Goal: Task Accomplishment & Management: Manage account settings

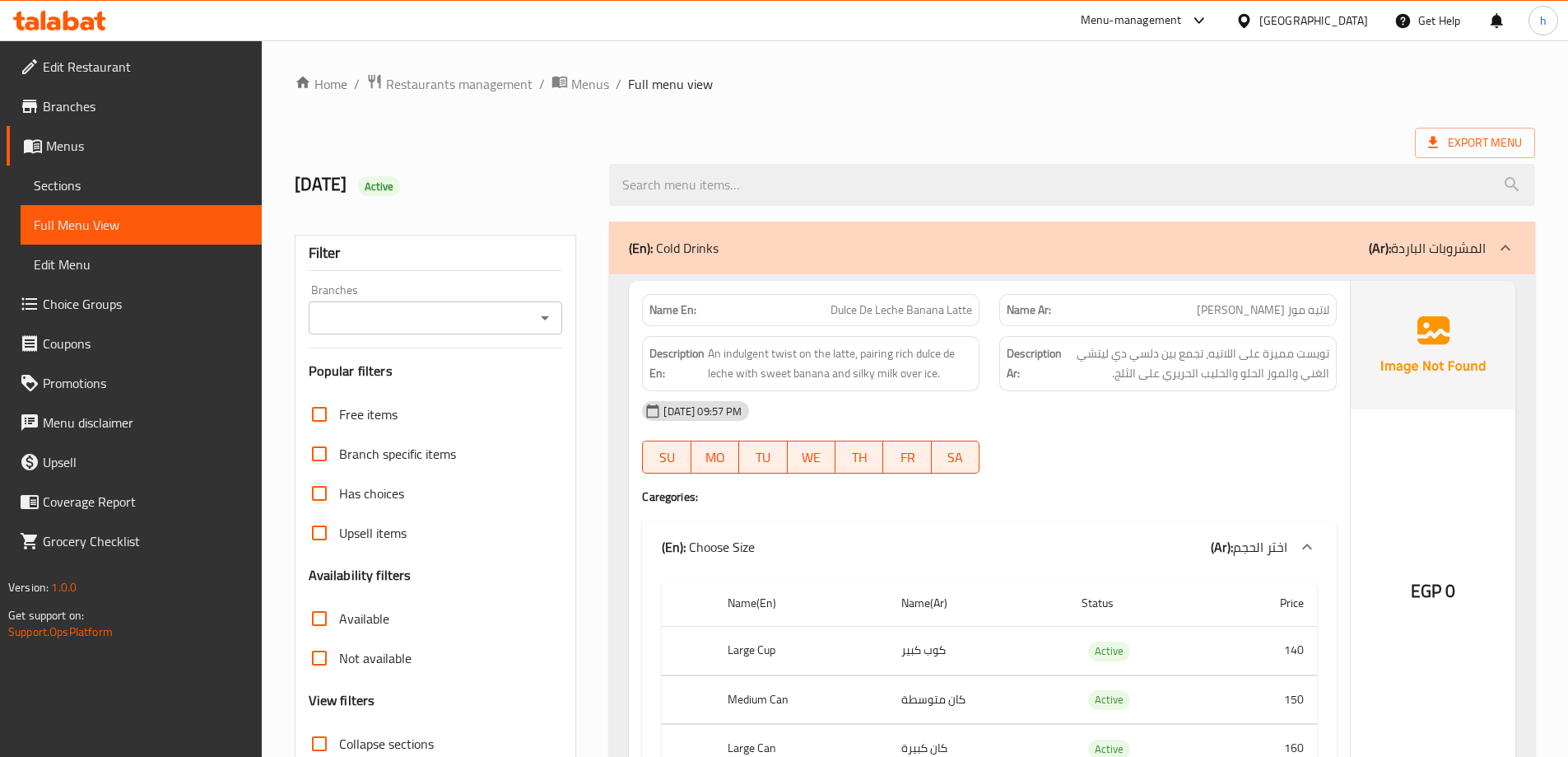
click at [1139, 90] on ol "Home / Restaurants management / Menus / Full menu view" at bounding box center [915, 84] width 1240 height 21
click at [111, 187] on span "Sections" at bounding box center [141, 185] width 215 height 19
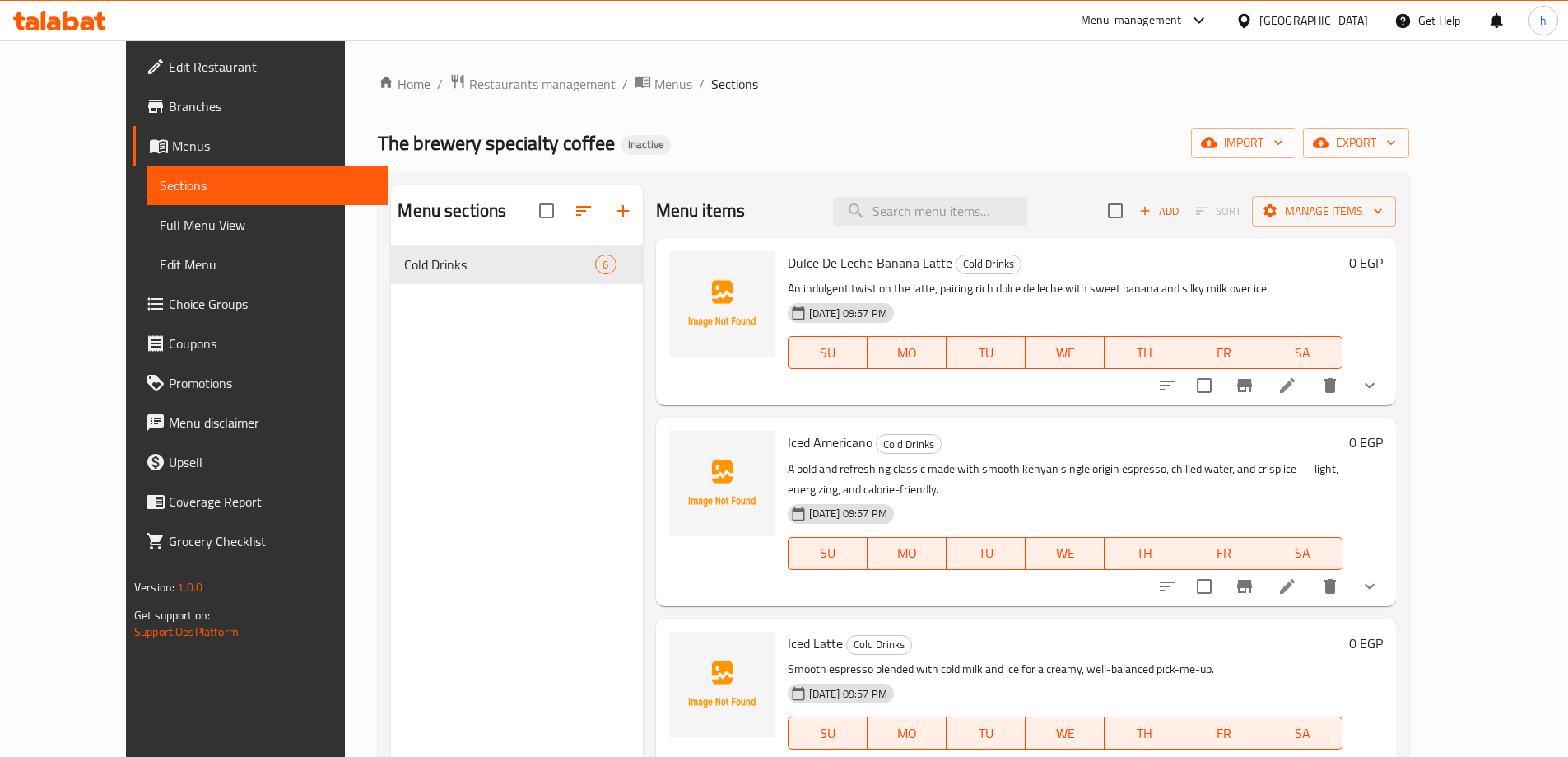
click at [1206, 87] on ol "Home / Restaurants management / Menus / Sections" at bounding box center [893, 84] width 1031 height 21
click at [1287, 140] on icon "button" at bounding box center [1277, 142] width 16 height 16
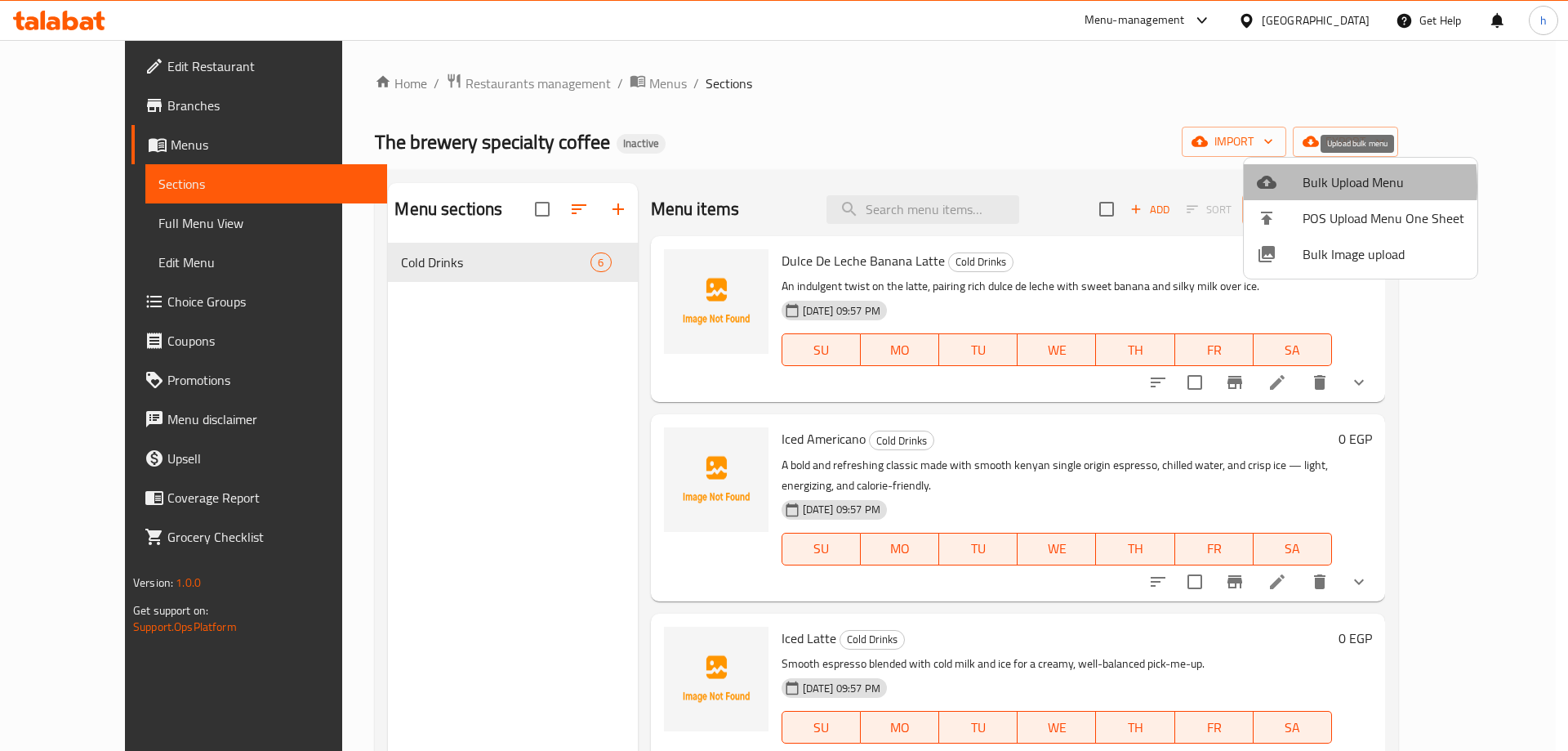
click at [1268, 187] on icon at bounding box center [1267, 183] width 19 height 13
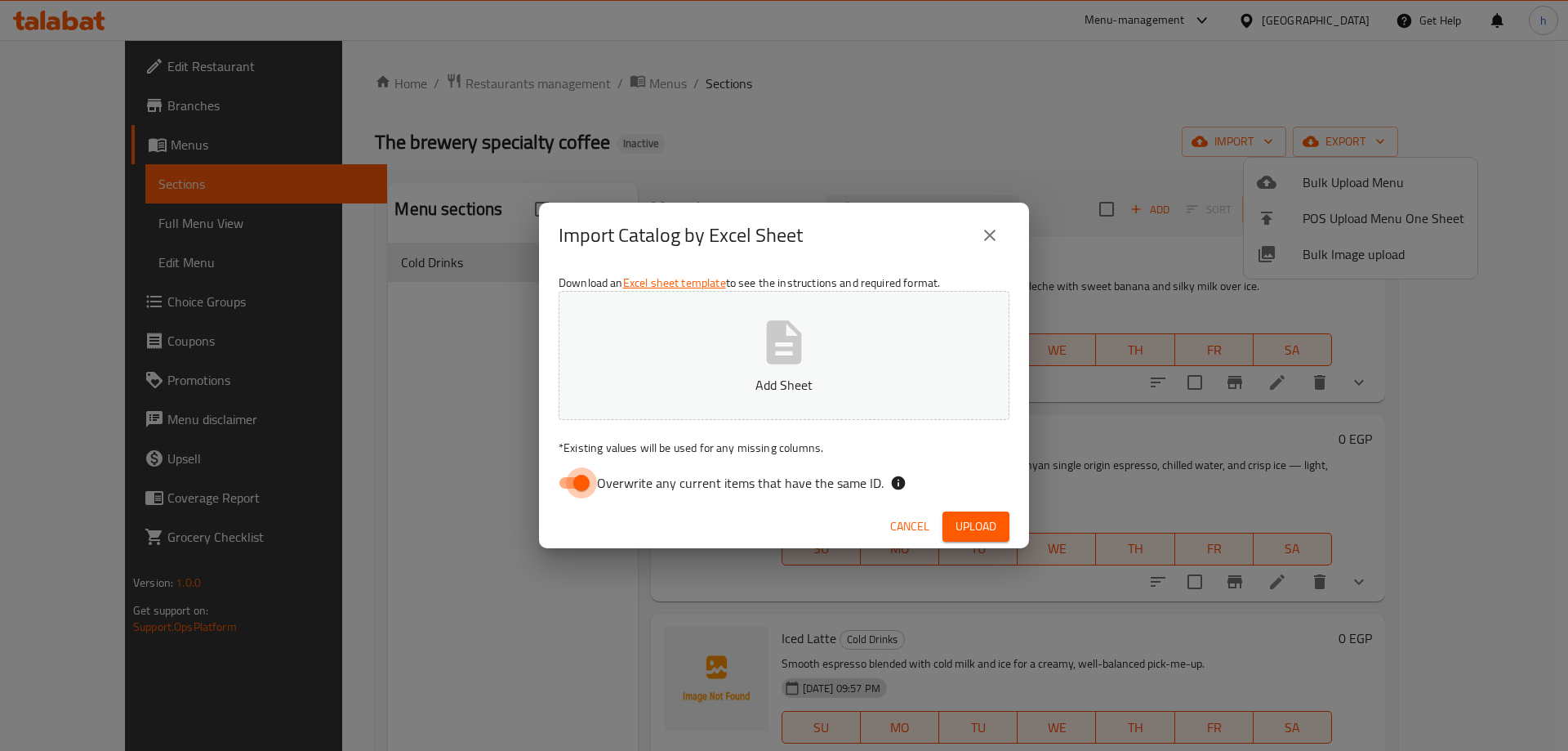
click at [585, 480] on input "Overwrite any current items that have the same ID." at bounding box center [581, 482] width 93 height 31
checkbox input "false"
click at [724, 355] on button "Add Sheet" at bounding box center [784, 355] width 451 height 129
click at [958, 527] on span "Upload" at bounding box center [976, 526] width 41 height 20
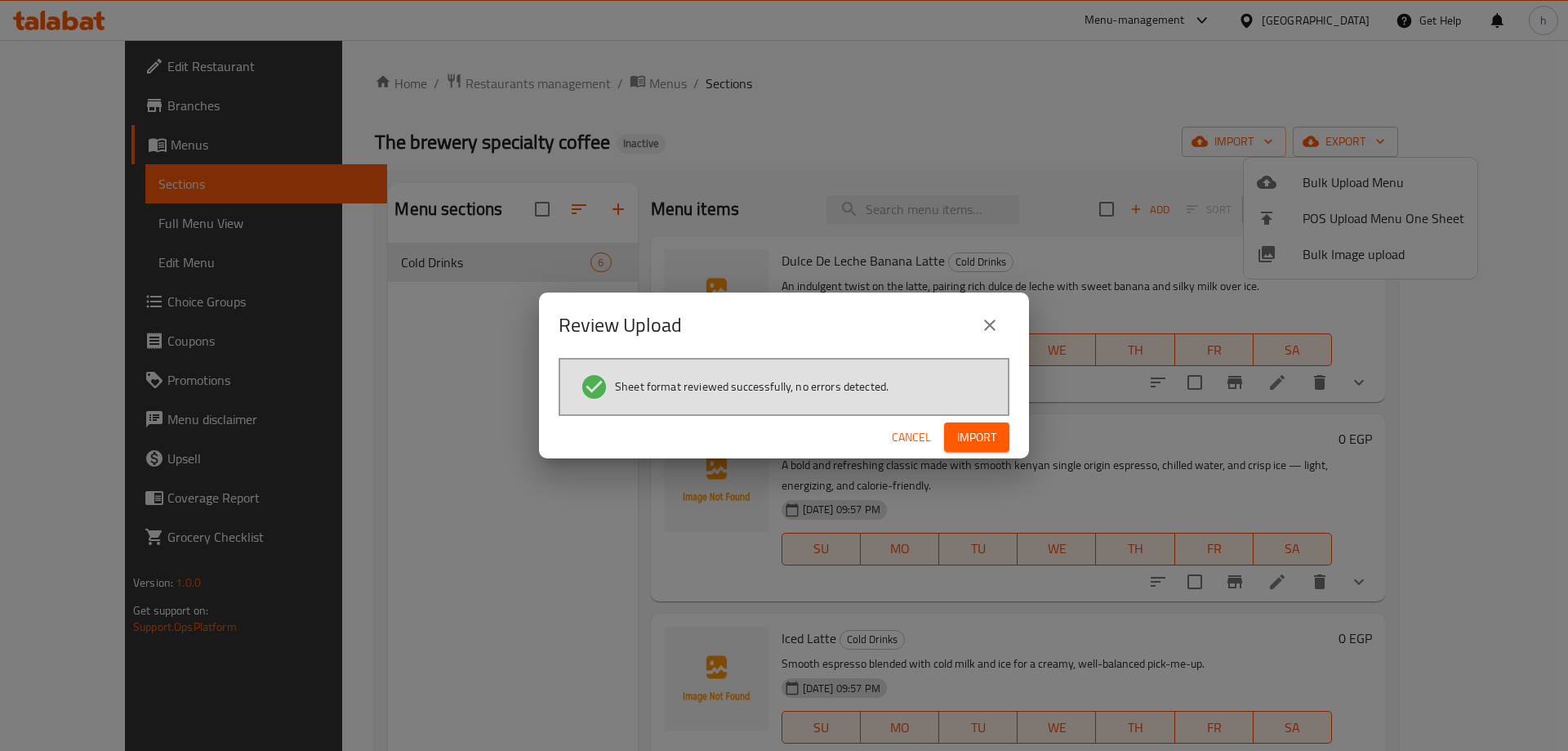
click at [979, 436] on span "Import" at bounding box center [977, 437] width 39 height 20
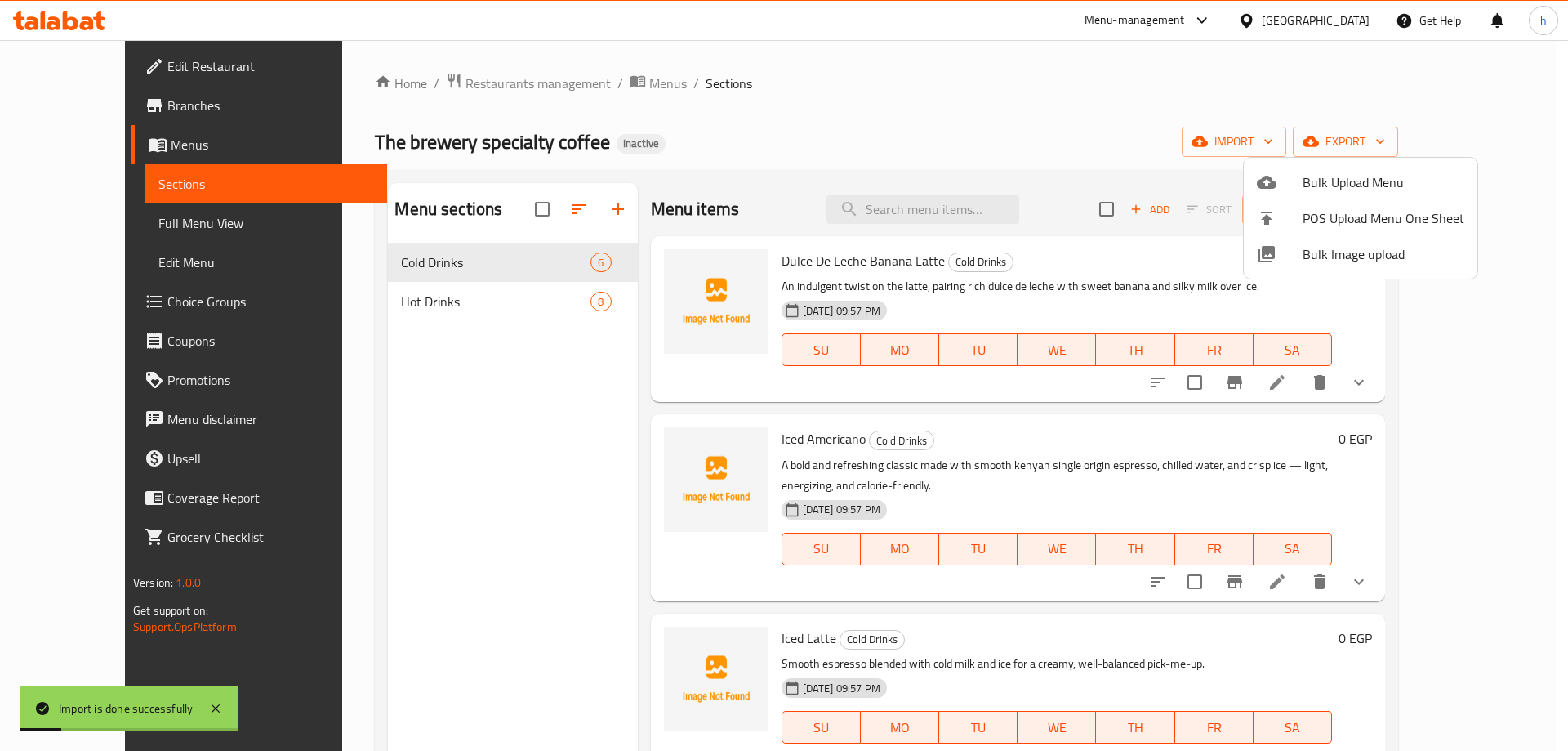
click at [800, 126] on div at bounding box center [784, 375] width 1568 height 751
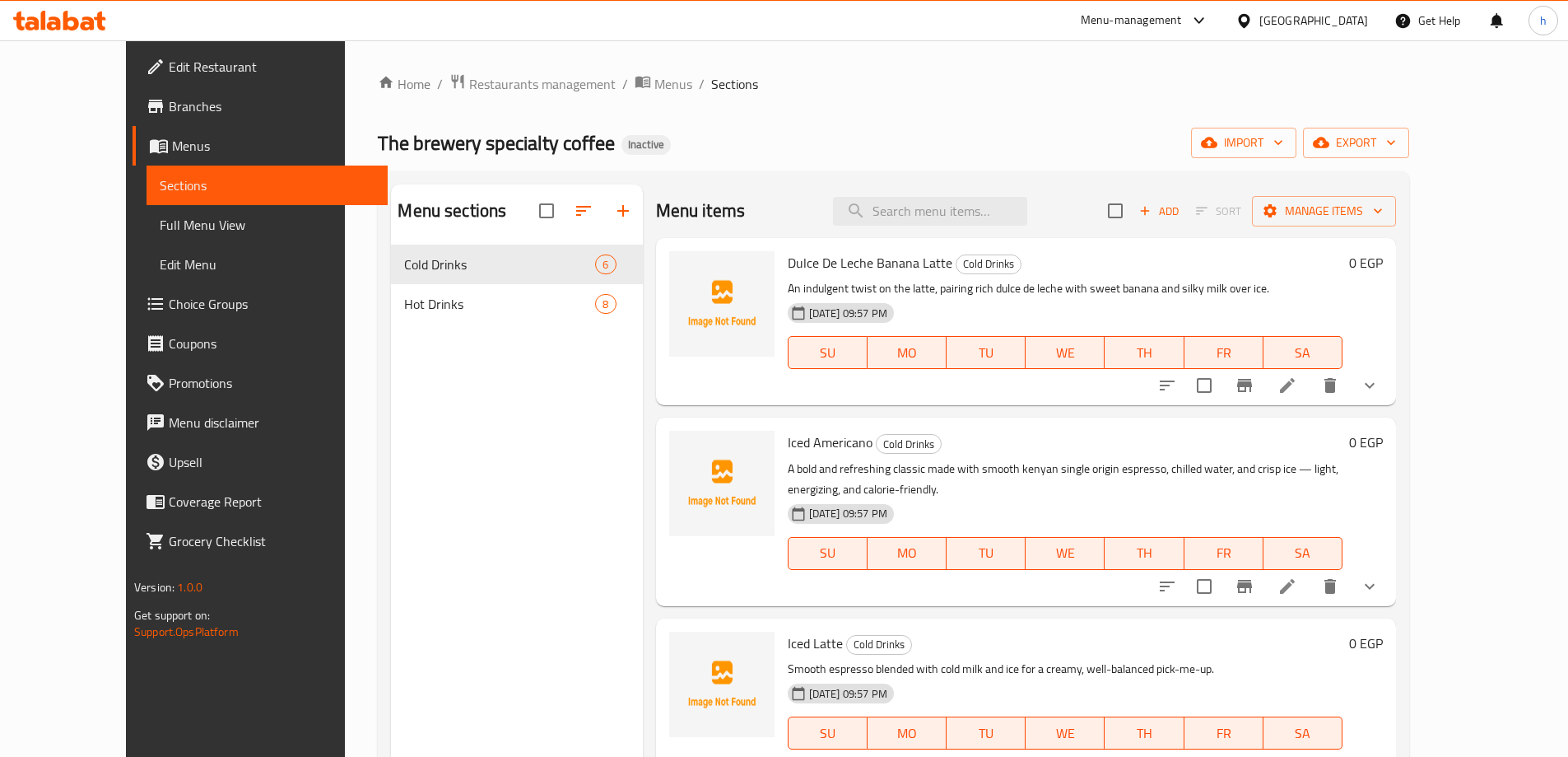
click at [752, 99] on div "Home / Restaurants management / Menus / Sections The brewery specialty coffee I…" at bounding box center [893, 514] width 1031 height 881
click at [152, 234] on link "Full Menu View" at bounding box center [267, 225] width 241 height 40
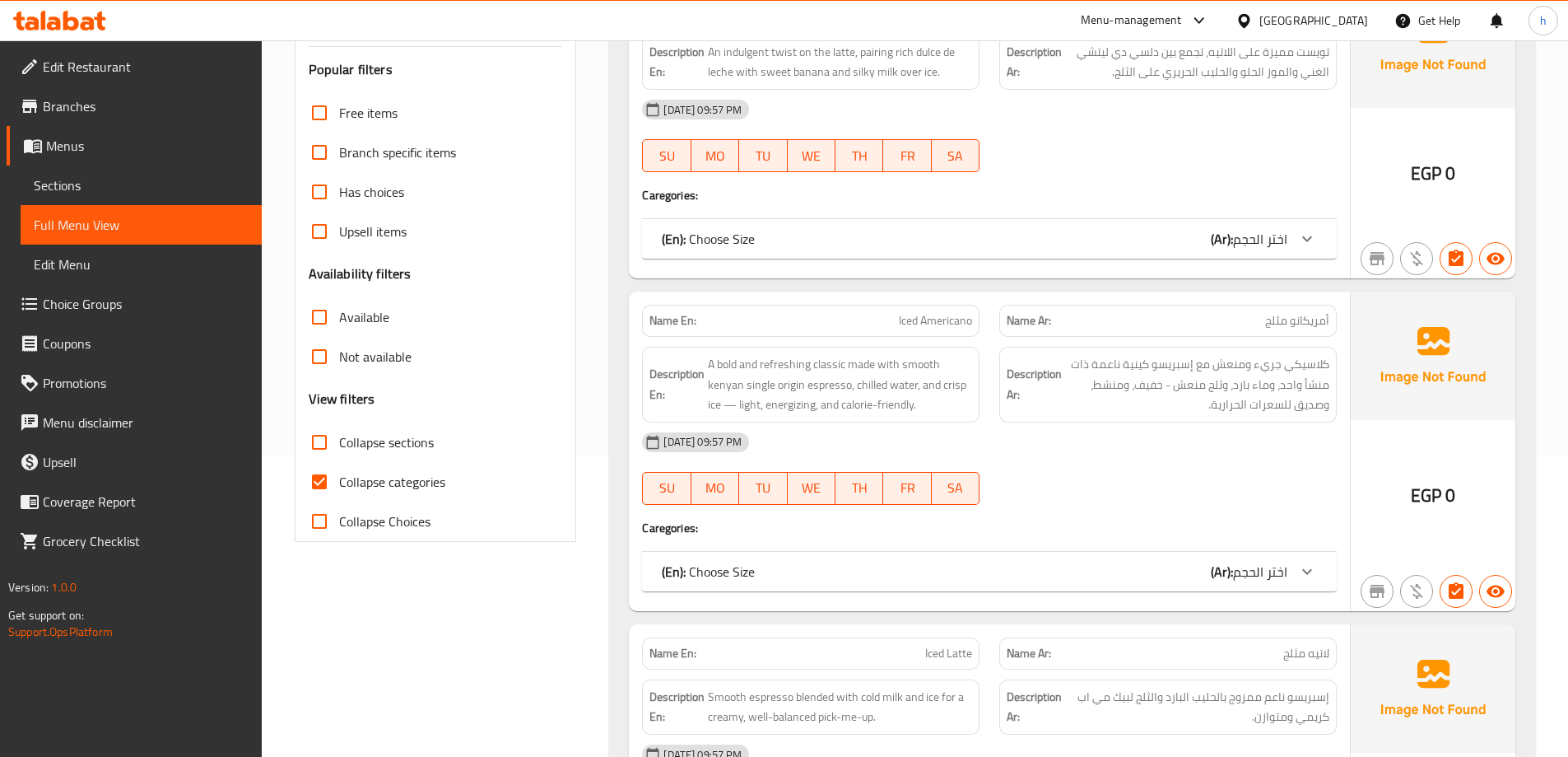
scroll to position [330, 0]
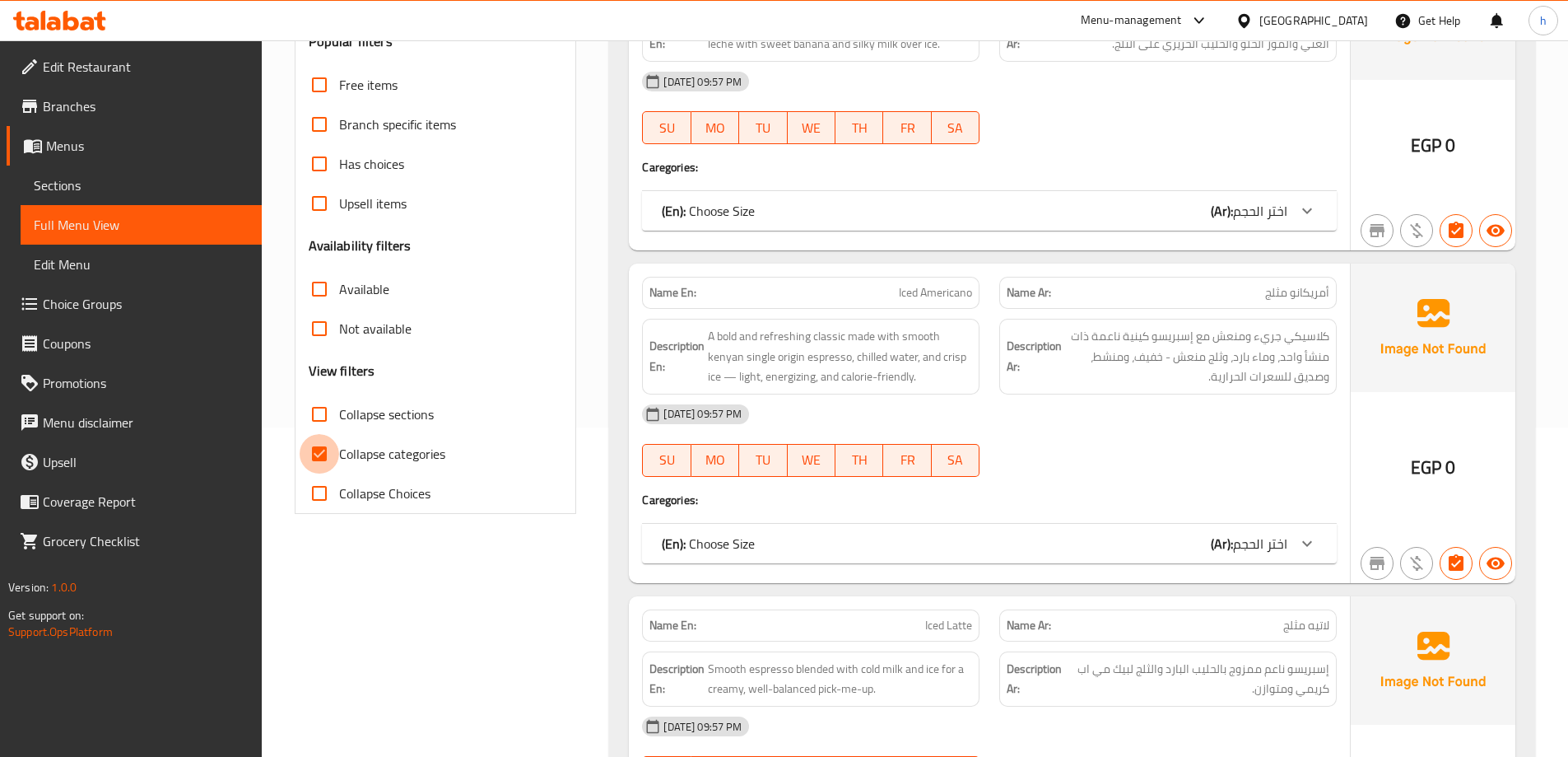
click at [324, 450] on input "Collapse categories" at bounding box center [319, 453] width 40 height 40
checkbox input "false"
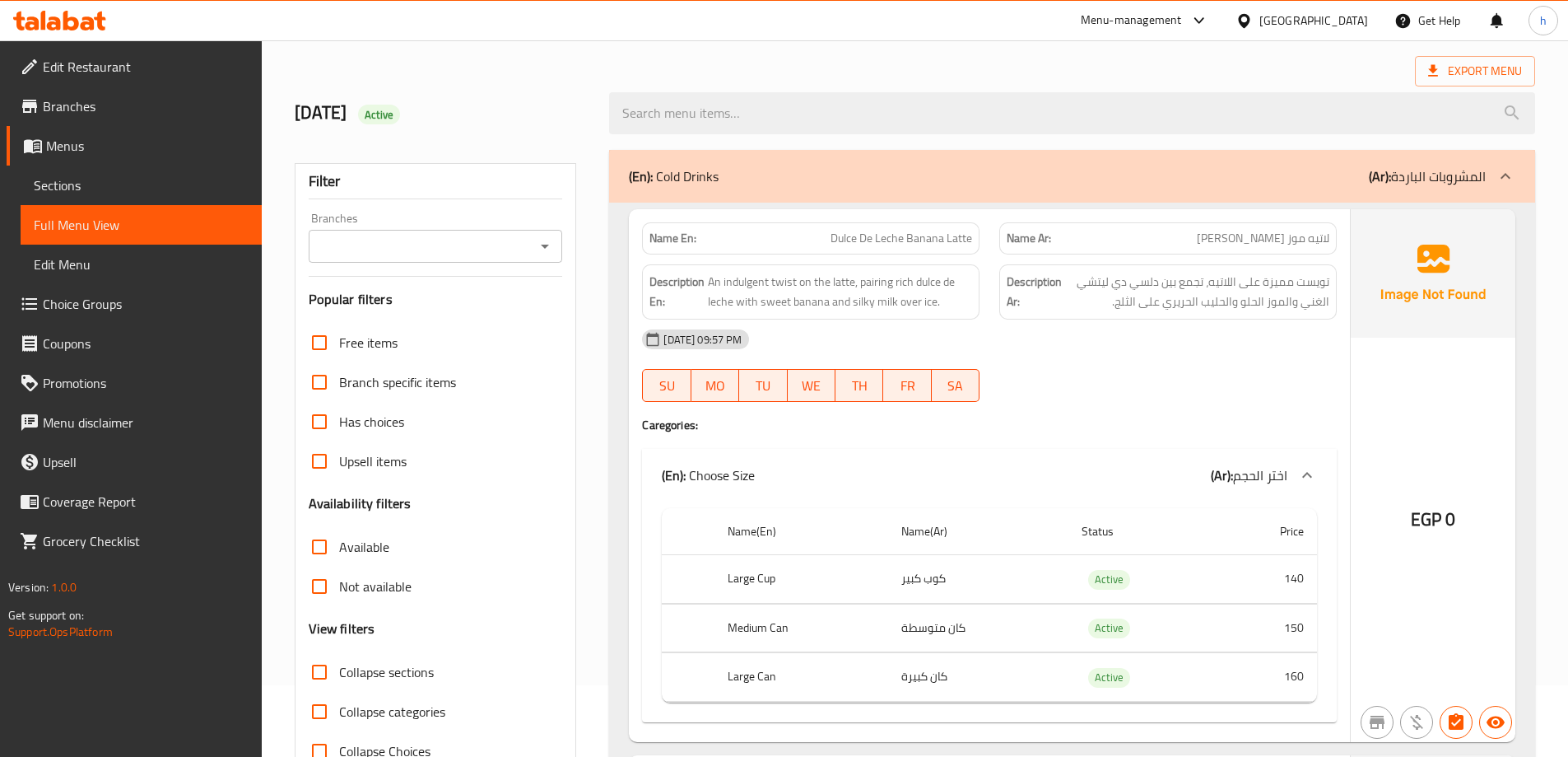
scroll to position [0, 0]
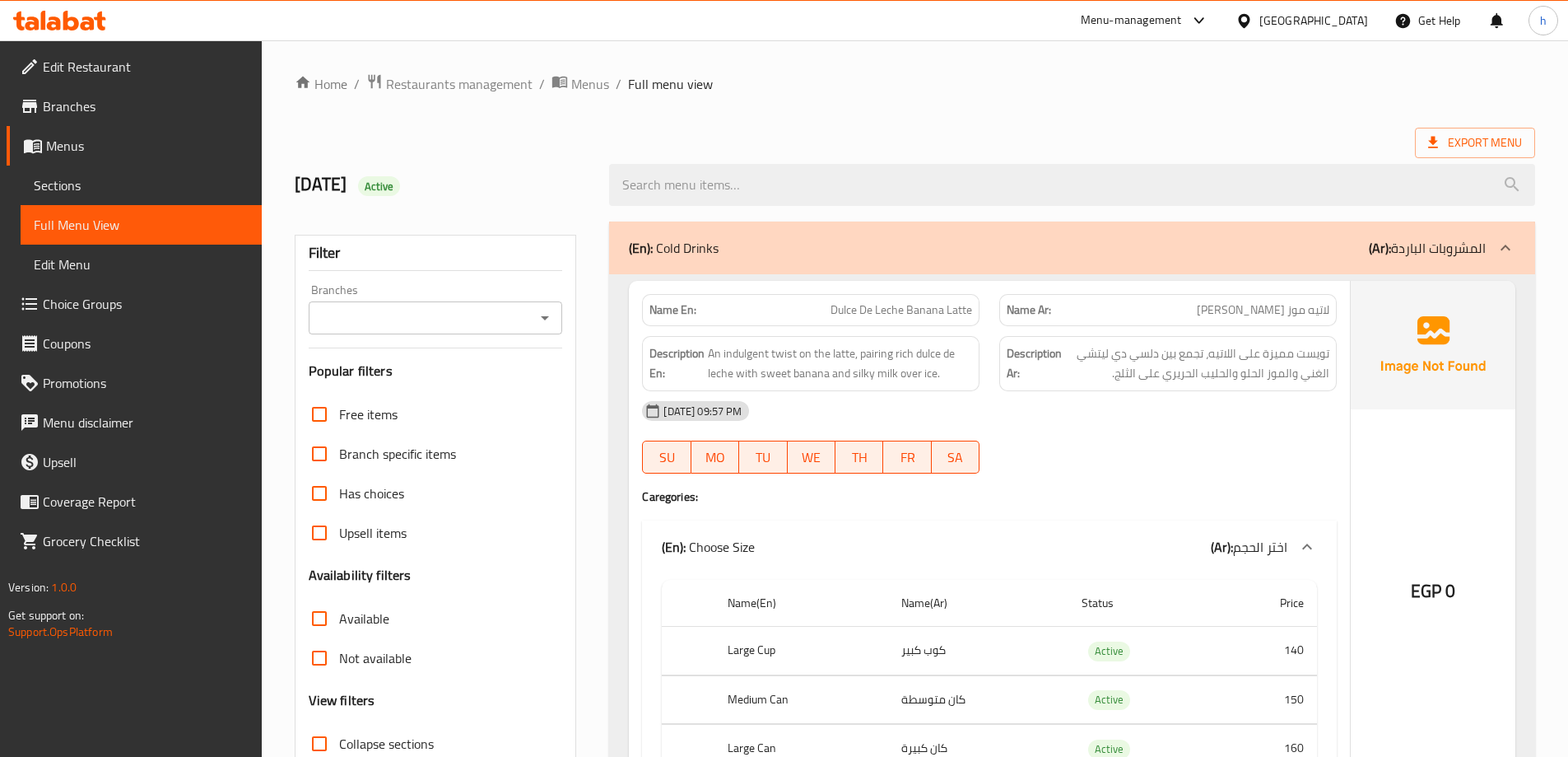
click at [66, 177] on span "Sections" at bounding box center [141, 185] width 215 height 19
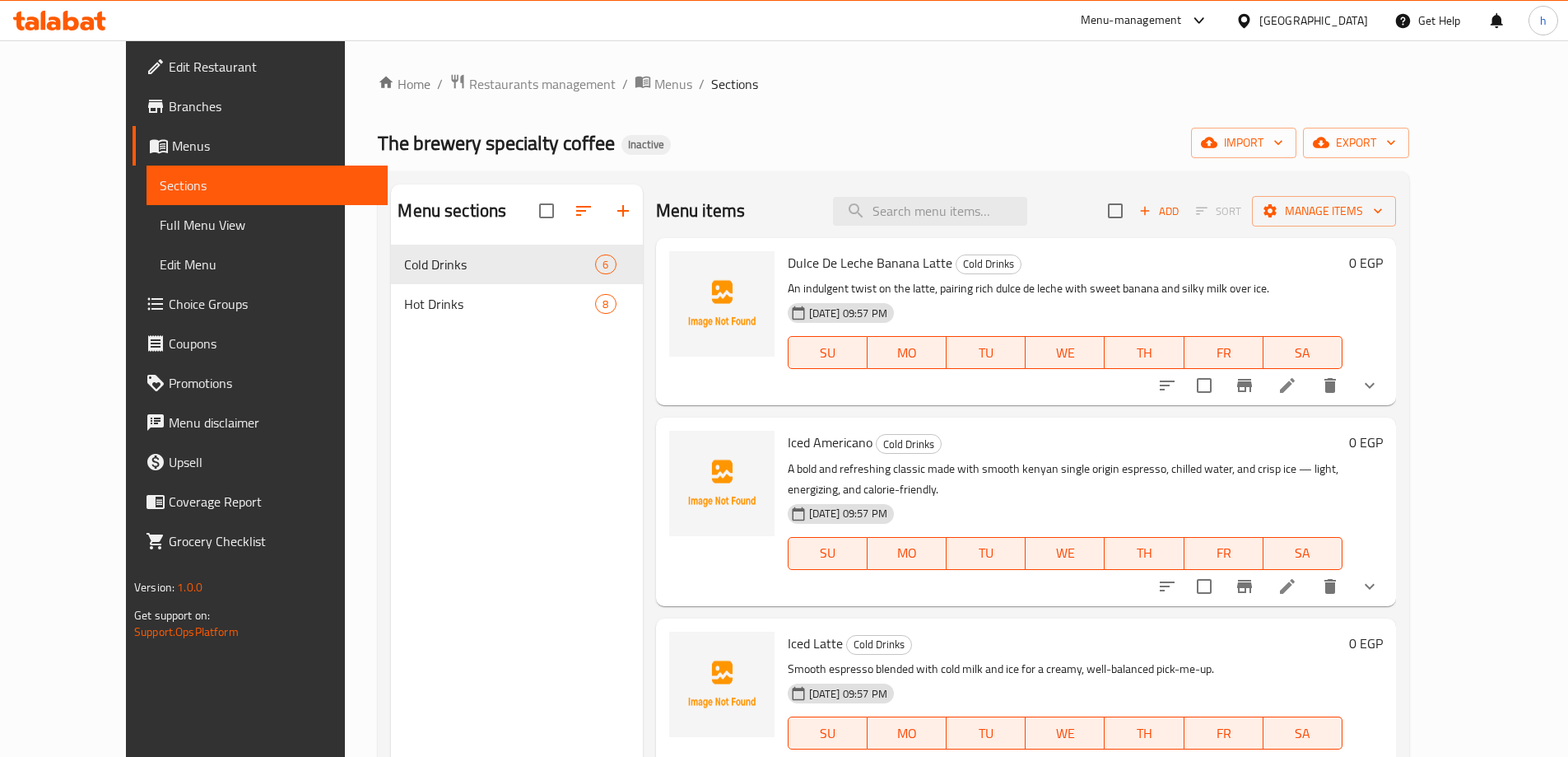
click at [1196, 110] on div "Home / Restaurants management / Menus / Sections The brewery specialty coffee I…" at bounding box center [893, 514] width 1031 height 881
click at [169, 105] on span "Branches" at bounding box center [271, 106] width 205 height 19
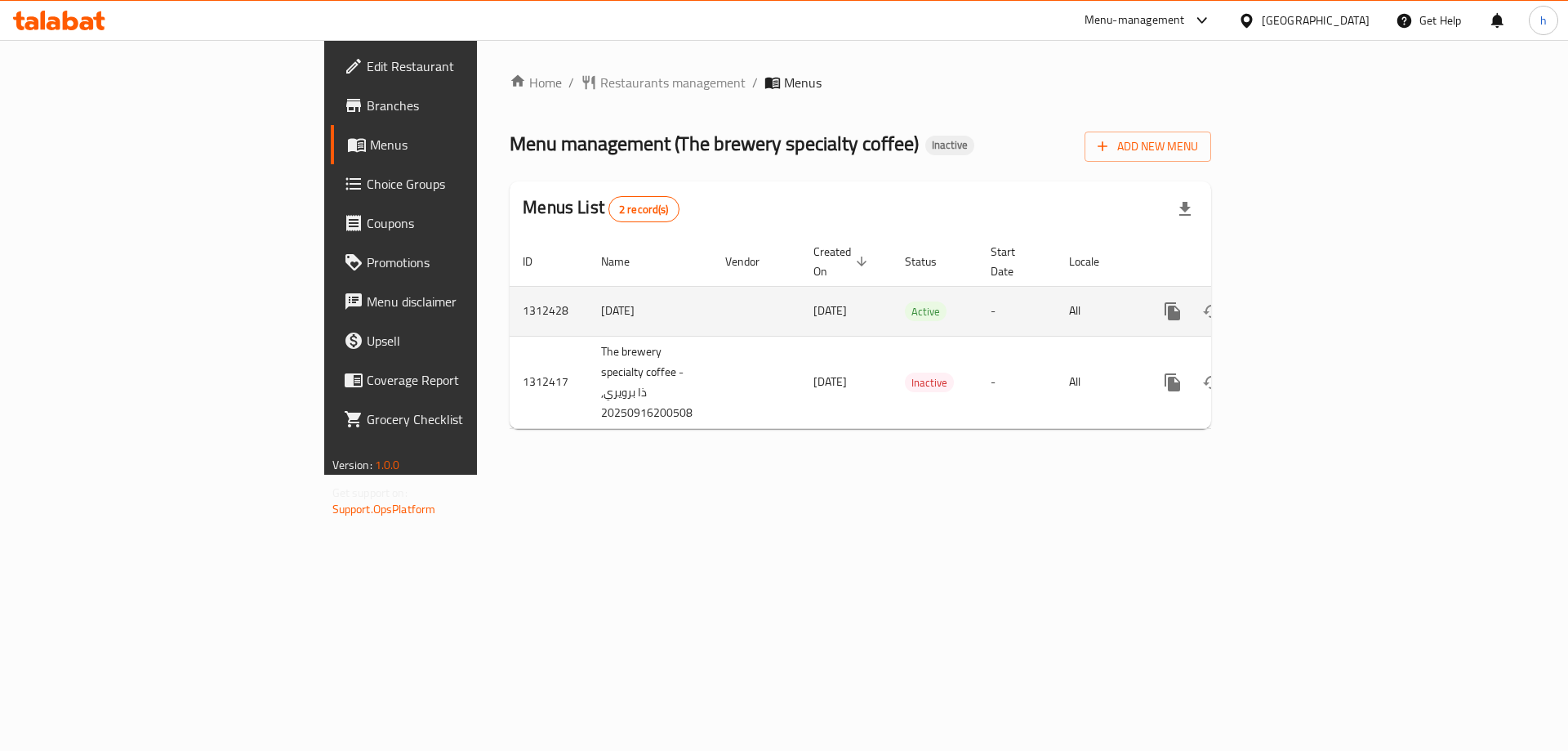
click at [801, 290] on td "16/09/2025" at bounding box center [847, 311] width 92 height 50
click at [1311, 296] on link "enhanced table" at bounding box center [1291, 311] width 39 height 39
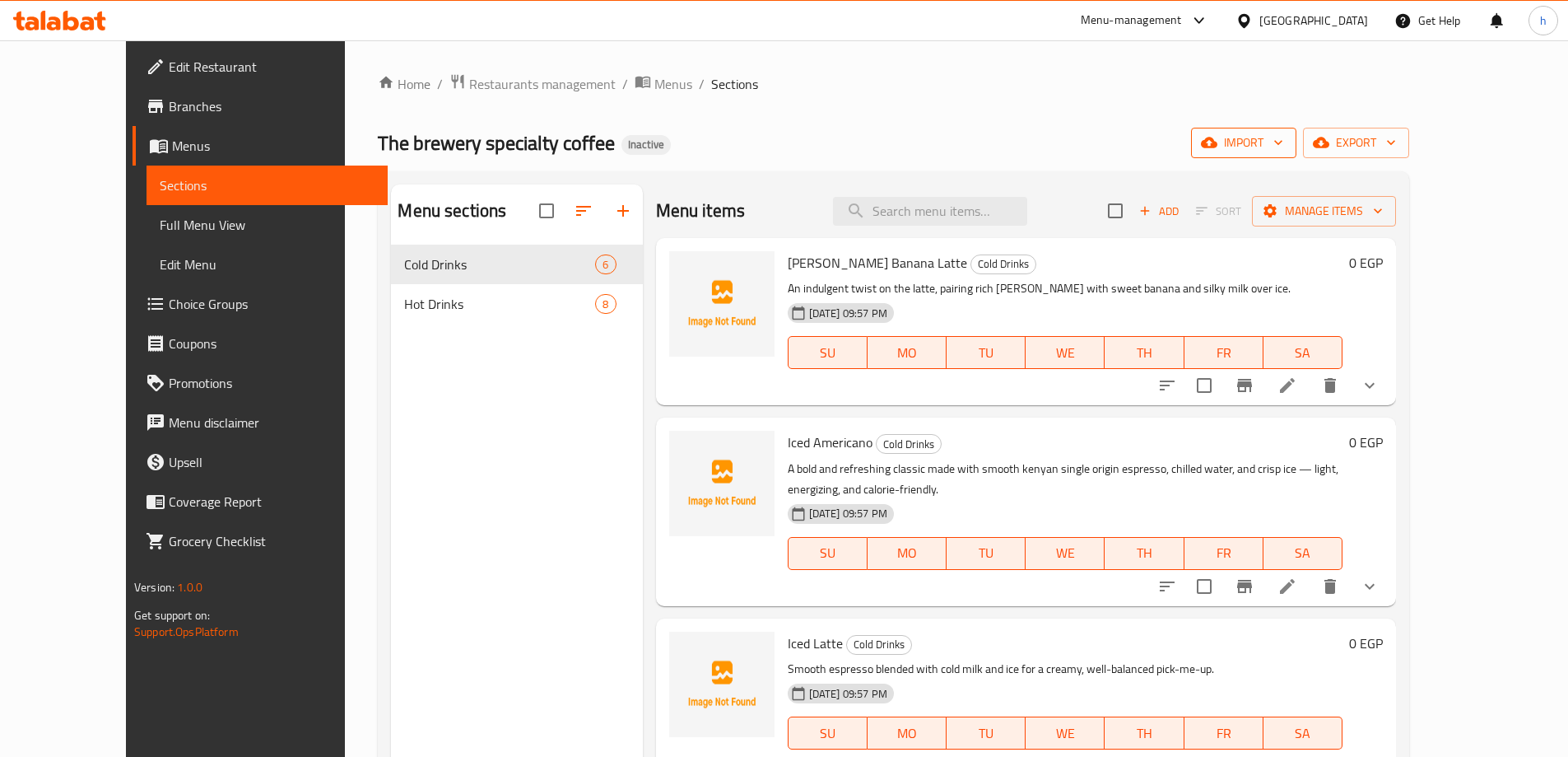
click at [1283, 143] on span "import" at bounding box center [1243, 142] width 79 height 20
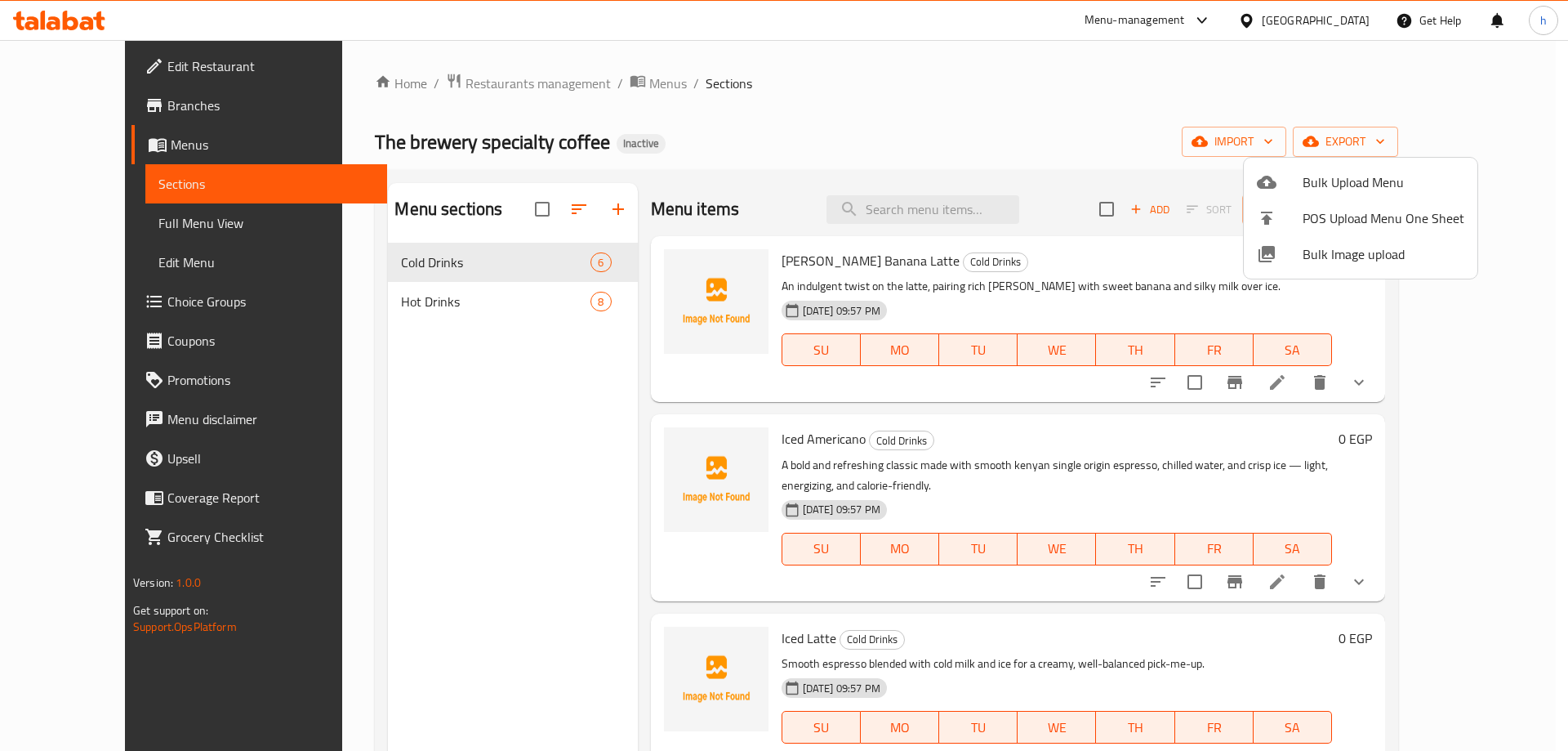
click at [1289, 103] on div at bounding box center [784, 375] width 1568 height 751
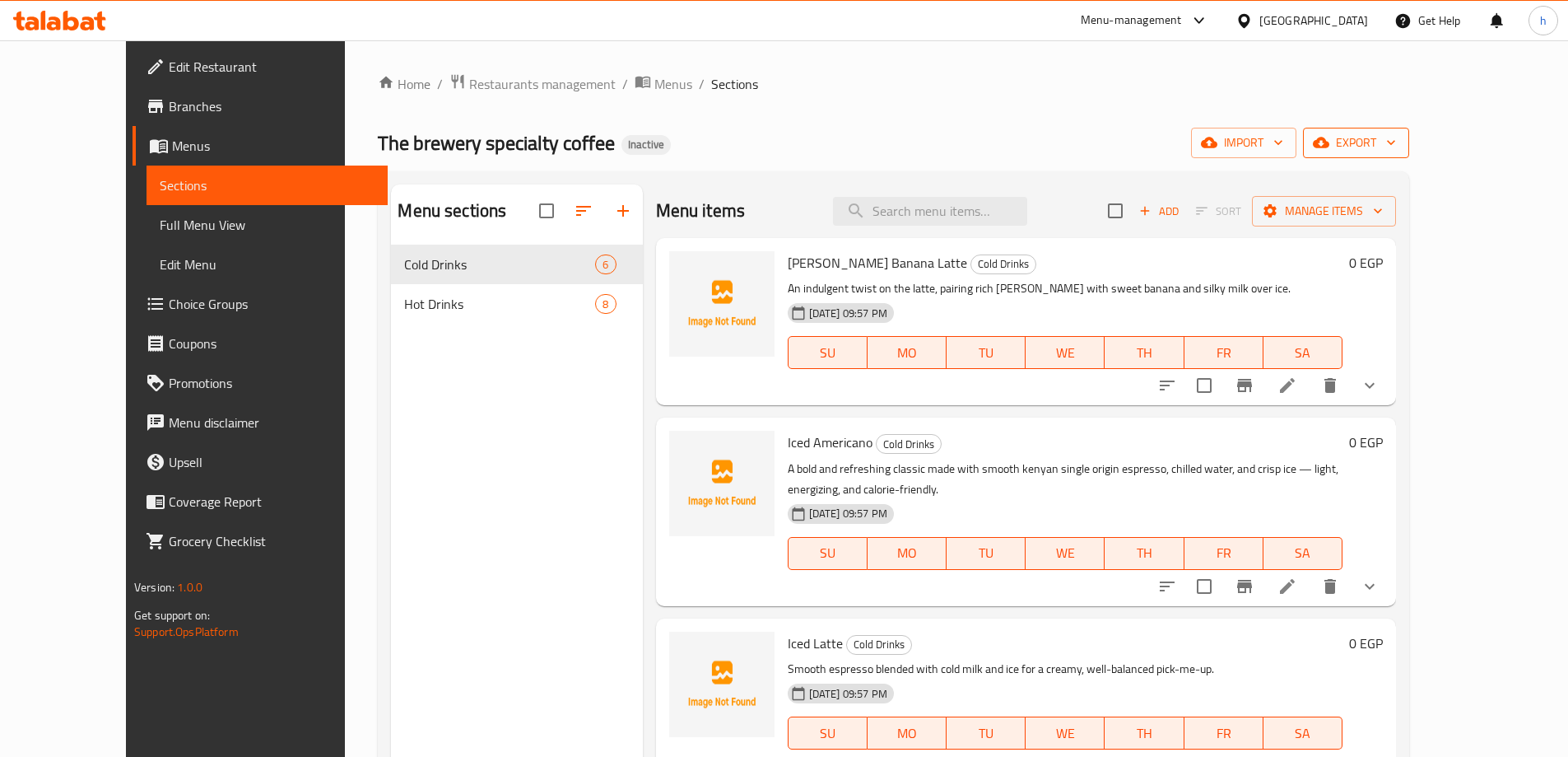
click at [1395, 132] on span "export" at bounding box center [1355, 142] width 80 height 20
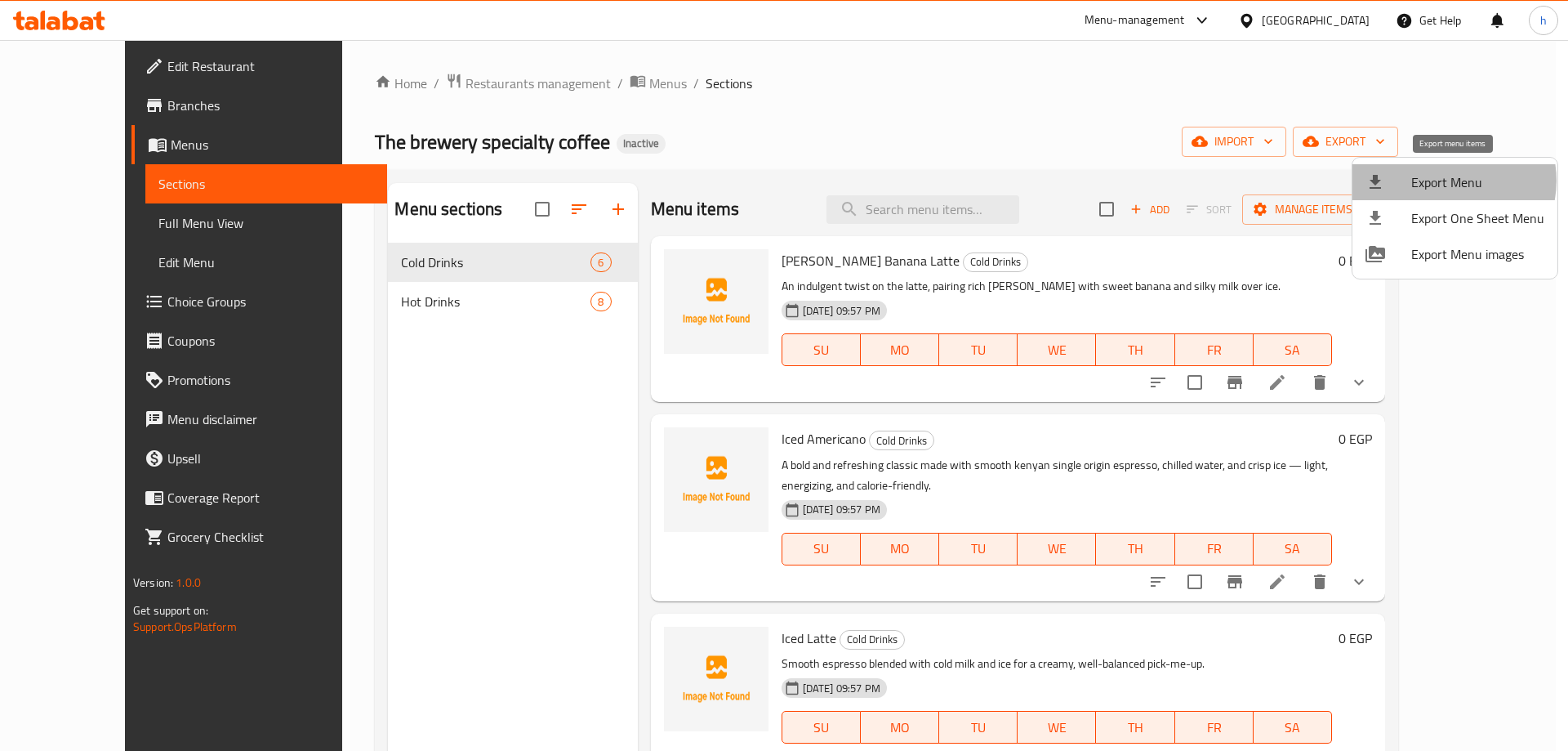
click at [1449, 181] on span "Export Menu" at bounding box center [1477, 182] width 133 height 19
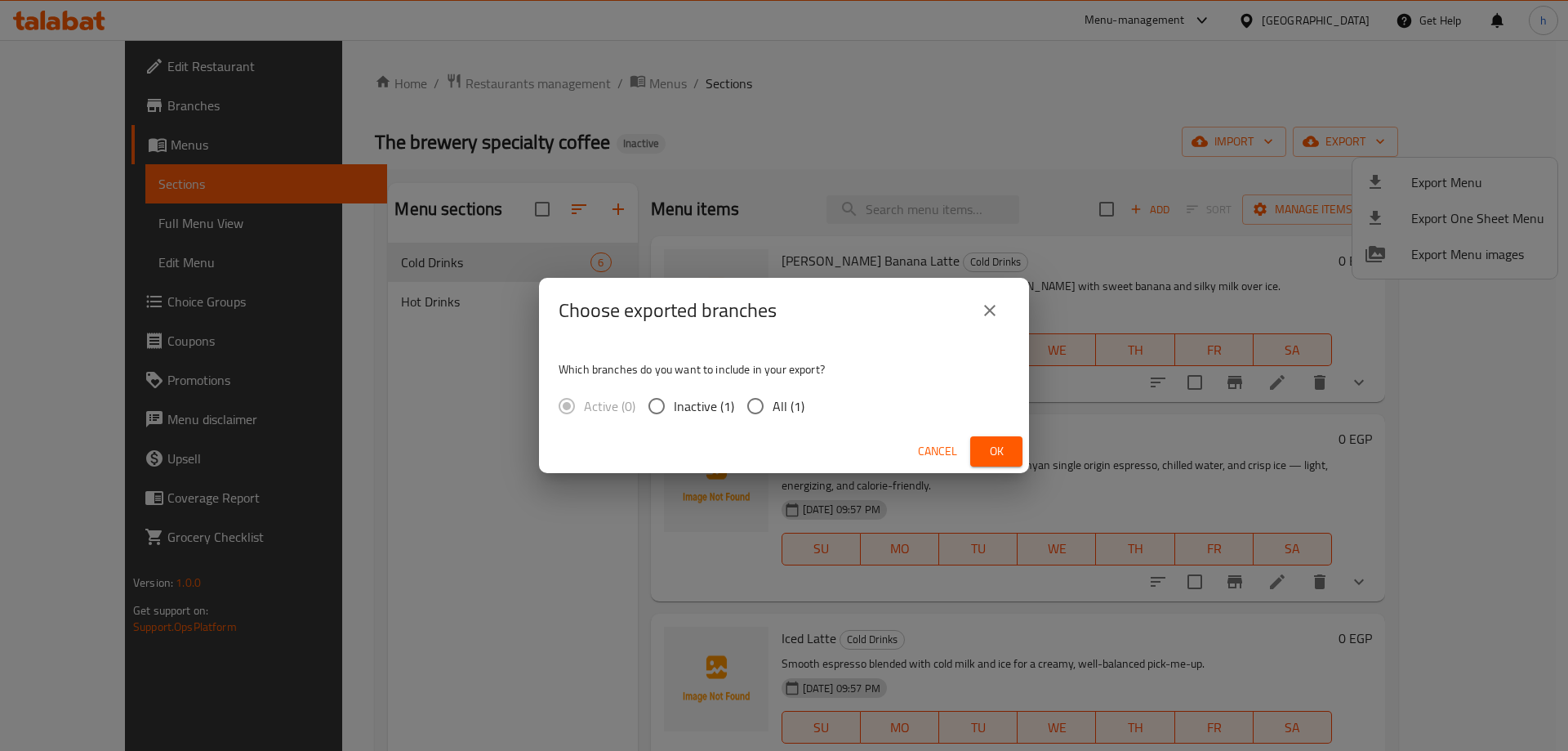
click at [755, 404] on input "All (1)" at bounding box center [756, 406] width 34 height 34
radio input "true"
click at [994, 455] on span "Ok" at bounding box center [996, 451] width 26 height 20
